Goal: Task Accomplishment & Management: Use online tool/utility

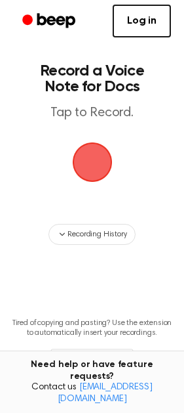
click at [93, 169] on span "button" at bounding box center [92, 162] width 67 height 67
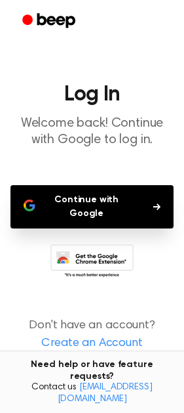
click at [52, 217] on button "Continue with Google" at bounding box center [92, 206] width 163 height 43
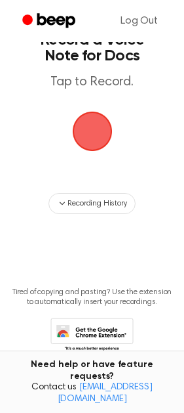
scroll to position [35, 0]
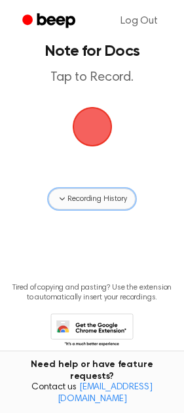
click at [93, 195] on span "Recording History" at bounding box center [97, 199] width 59 height 12
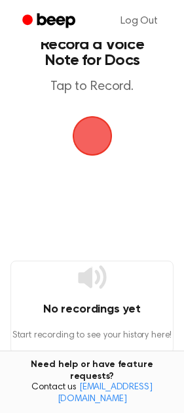
scroll to position [0, 0]
